Goal: Information Seeking & Learning: Learn about a topic

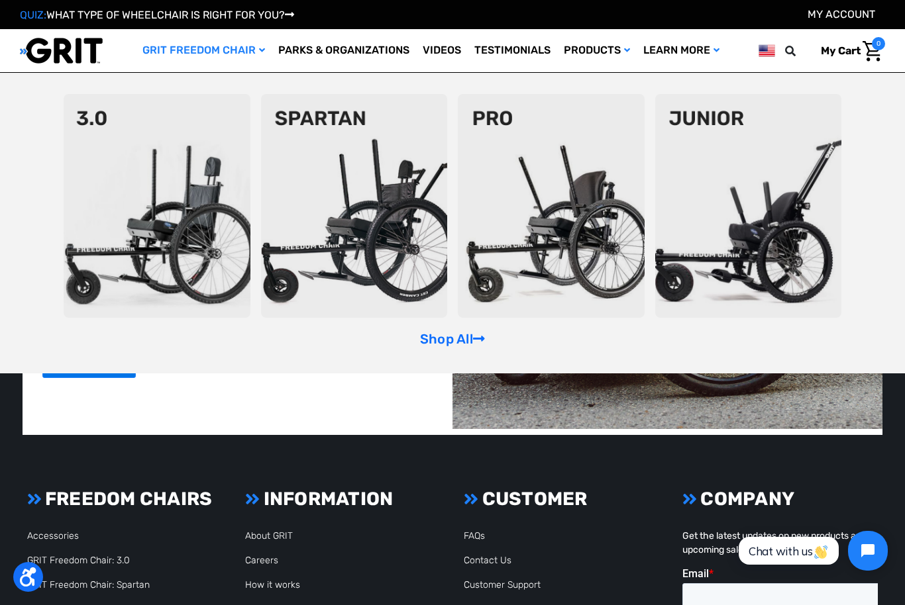
scroll to position [2763, 0]
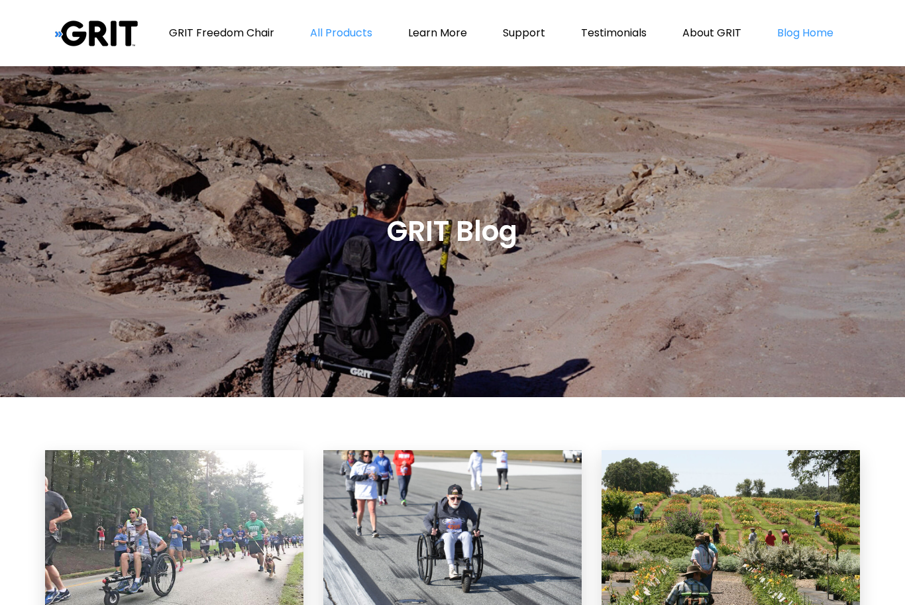
click at [362, 39] on link "All Products" at bounding box center [340, 33] width 95 height 66
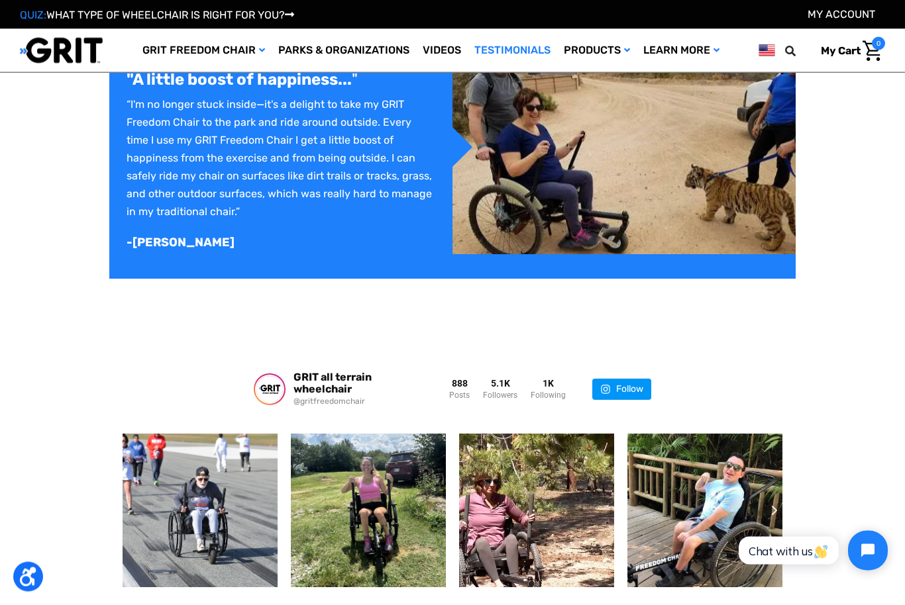
scroll to position [1391, 0]
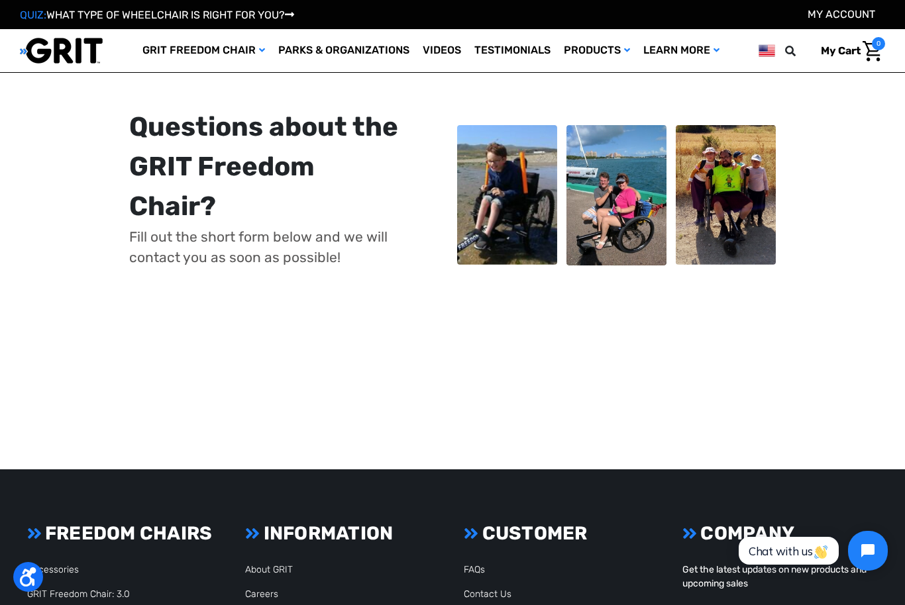
scroll to position [200, 0]
